Goal: Information Seeking & Learning: Learn about a topic

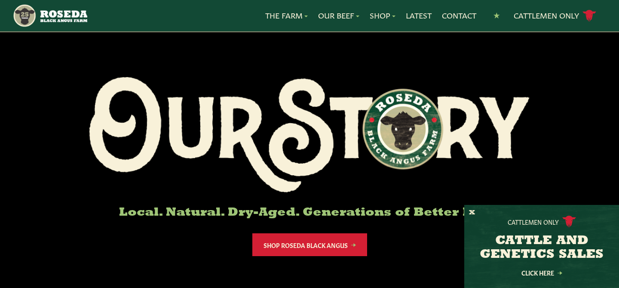
scroll to position [46, 0]
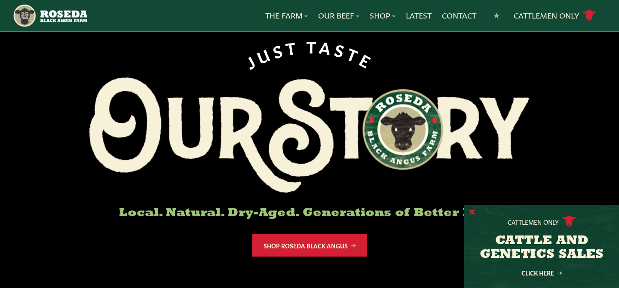
click at [473, 213] on button "X" at bounding box center [472, 212] width 6 height 9
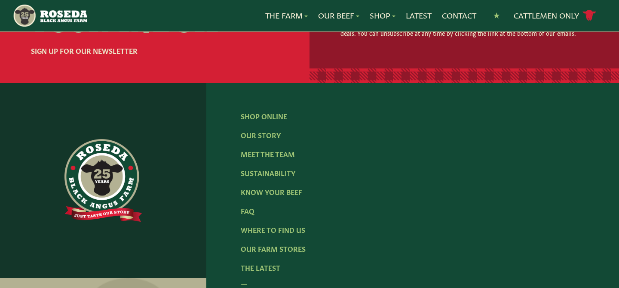
scroll to position [1350, 0]
click at [252, 205] on link "FAQ" at bounding box center [248, 209] width 14 height 9
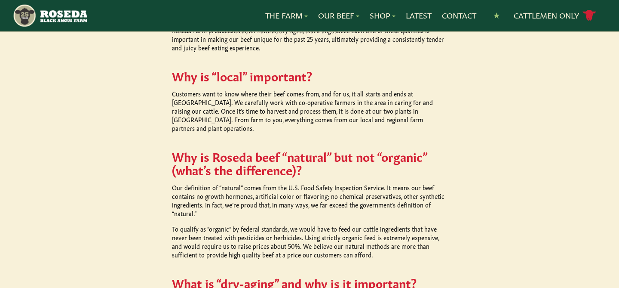
scroll to position [476, 0]
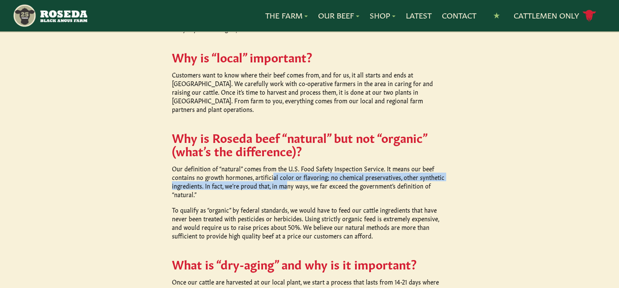
drag, startPoint x: 272, startPoint y: 154, endPoint x: 286, endPoint y: 163, distance: 16.8
click at [286, 164] on p "Our definition of “natural” comes from the U.S. Food Safety Inspection Service.…" at bounding box center [309, 181] width 275 height 34
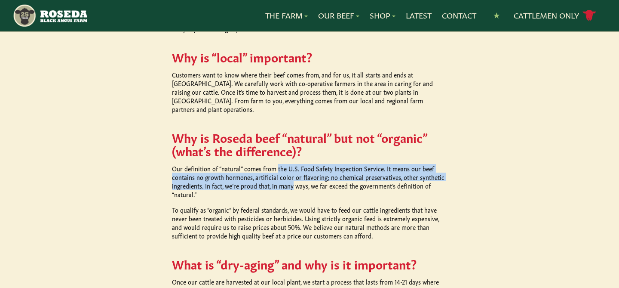
drag, startPoint x: 286, startPoint y: 163, endPoint x: 275, endPoint y: 147, distance: 19.4
click at [275, 164] on p "Our definition of “natural” comes from the U.S. Food Safety Inspection Service.…" at bounding box center [309, 181] width 275 height 34
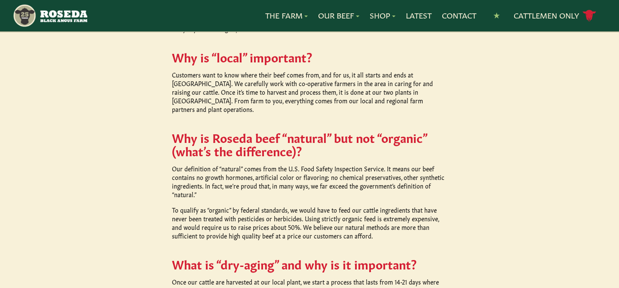
click at [275, 164] on p "Our definition of “natural” comes from the U.S. Food Safety Inspection Service.…" at bounding box center [309, 181] width 275 height 34
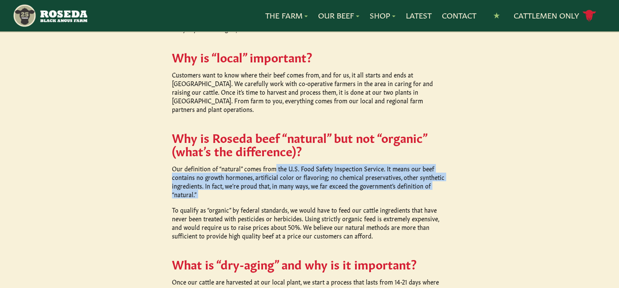
drag, startPoint x: 275, startPoint y: 147, endPoint x: 297, endPoint y: 173, distance: 33.5
click at [297, 173] on p "Our definition of “natural” comes from the U.S. Food Safety Inspection Service.…" at bounding box center [309, 181] width 275 height 34
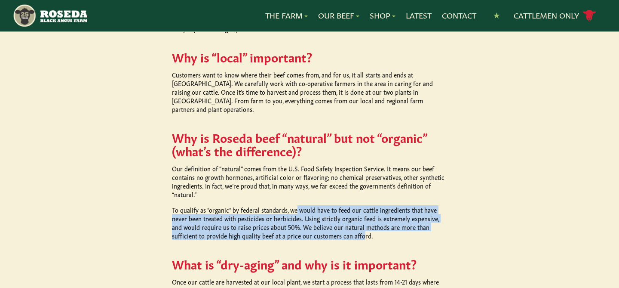
drag, startPoint x: 295, startPoint y: 190, endPoint x: 325, endPoint y: 212, distance: 37.4
click at [325, 212] on p "To qualify as “organic” by federal standards, we would have to feed our cattle …" at bounding box center [309, 222] width 275 height 34
drag, startPoint x: 325, startPoint y: 212, endPoint x: 298, endPoint y: 192, distance: 34.1
click at [298, 205] on p "To qualify as “organic” by federal standards, we would have to feed our cattle …" at bounding box center [309, 222] width 275 height 34
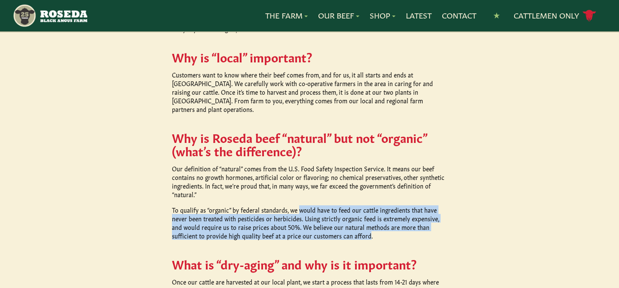
click at [298, 205] on p "To qualify as “organic” by federal standards, we would have to feed our cattle …" at bounding box center [309, 222] width 275 height 34
drag, startPoint x: 298, startPoint y: 192, endPoint x: 331, endPoint y: 216, distance: 40.9
click at [331, 216] on p "To qualify as “organic” by federal standards, we would have to feed our cattle …" at bounding box center [309, 222] width 275 height 34
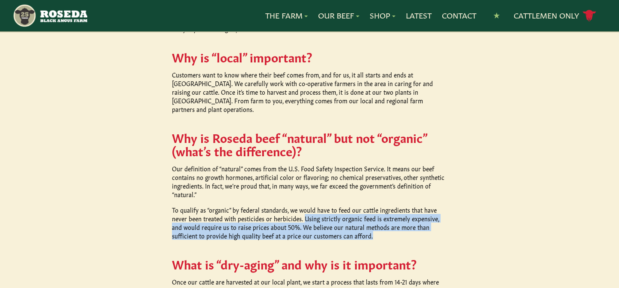
drag, startPoint x: 331, startPoint y: 216, endPoint x: 290, endPoint y: 180, distance: 54.5
click at [292, 205] on p "To qualify as “organic” by federal standards, we would have to feed our cattle …" at bounding box center [309, 222] width 275 height 34
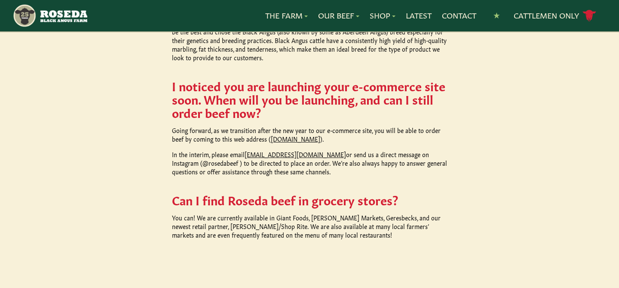
scroll to position [857, 0]
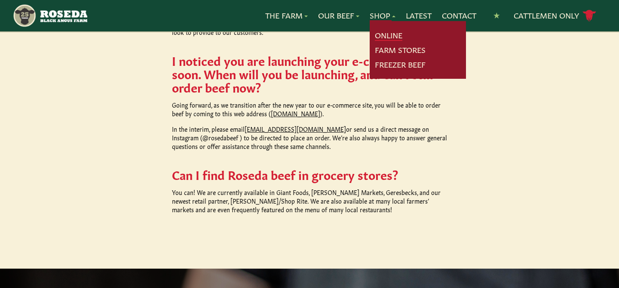
click at [386, 31] on link "Online" at bounding box center [389, 35] width 28 height 11
